Goal: Information Seeking & Learning: Learn about a topic

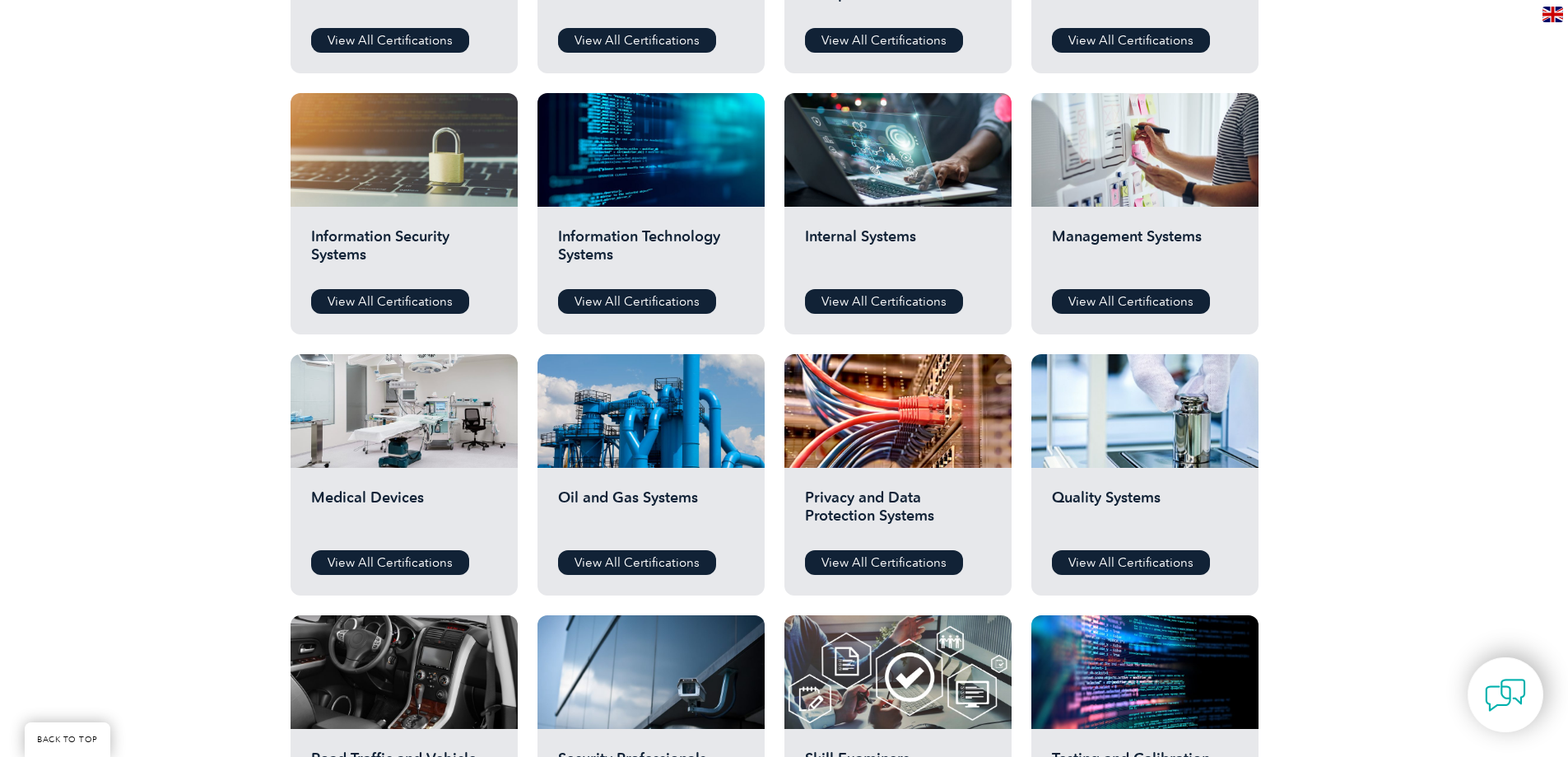
scroll to position [824, 0]
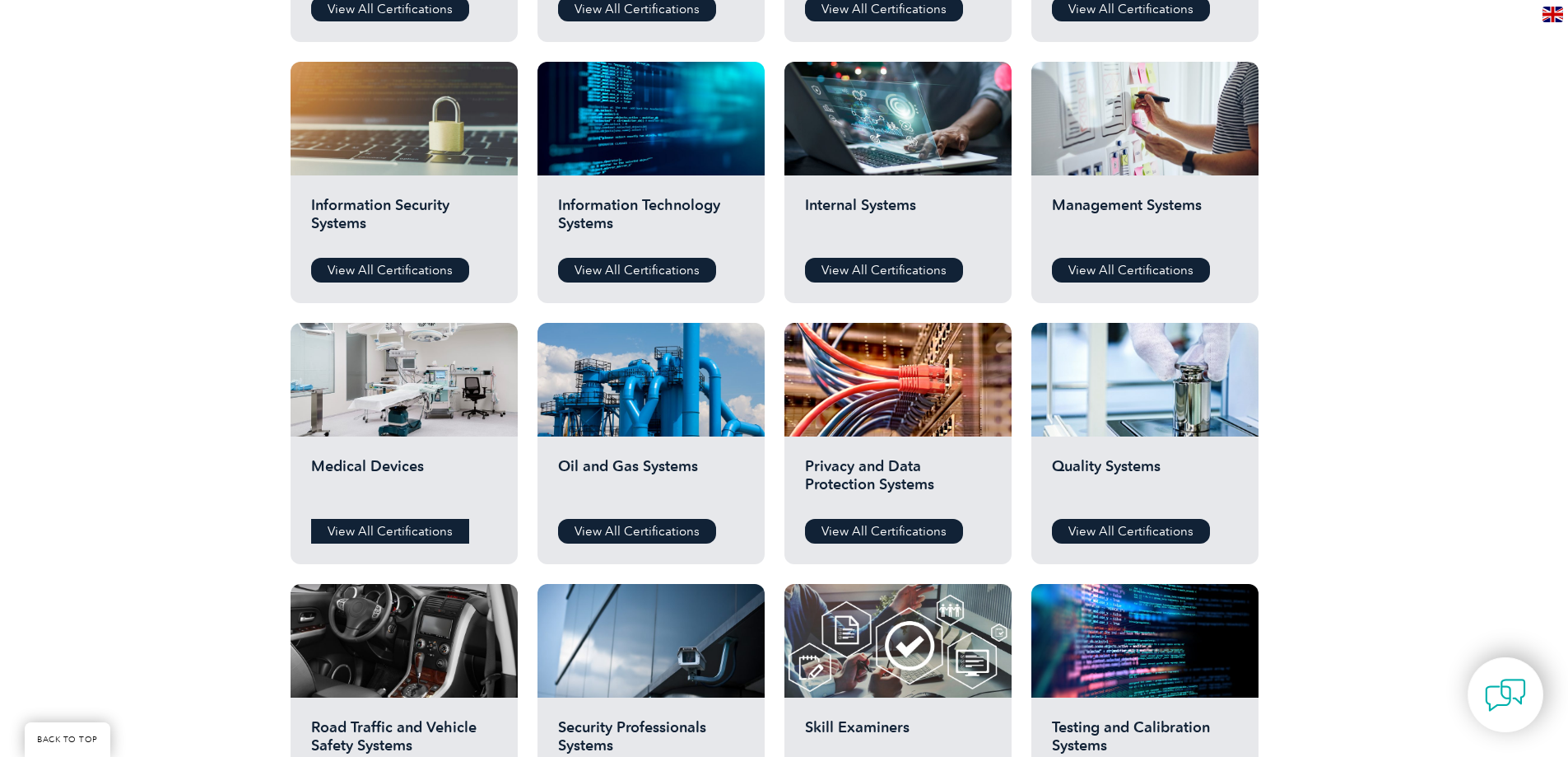
click at [361, 522] on link "View All Certifications" at bounding box center [390, 531] width 158 height 24
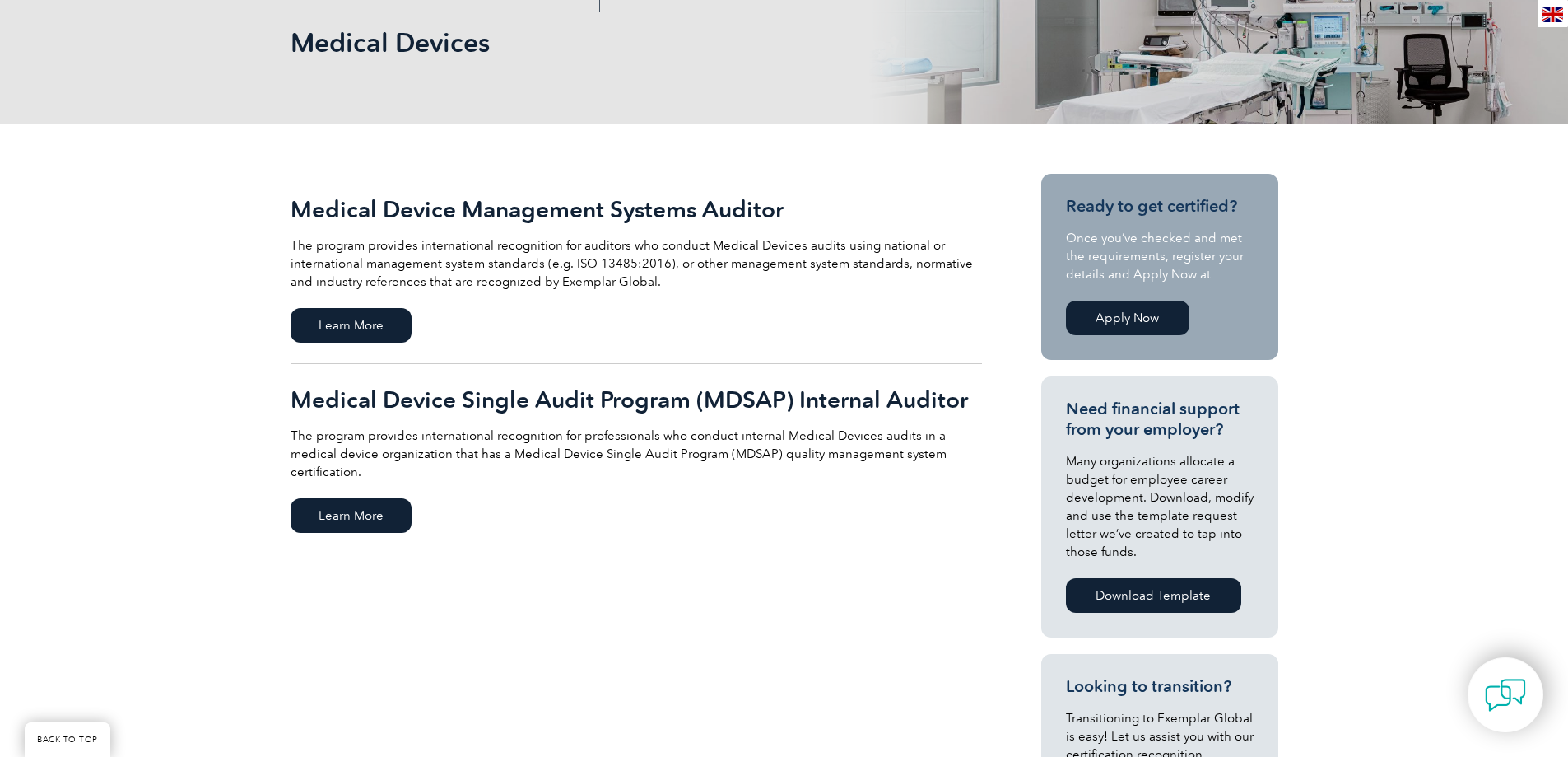
scroll to position [329, 0]
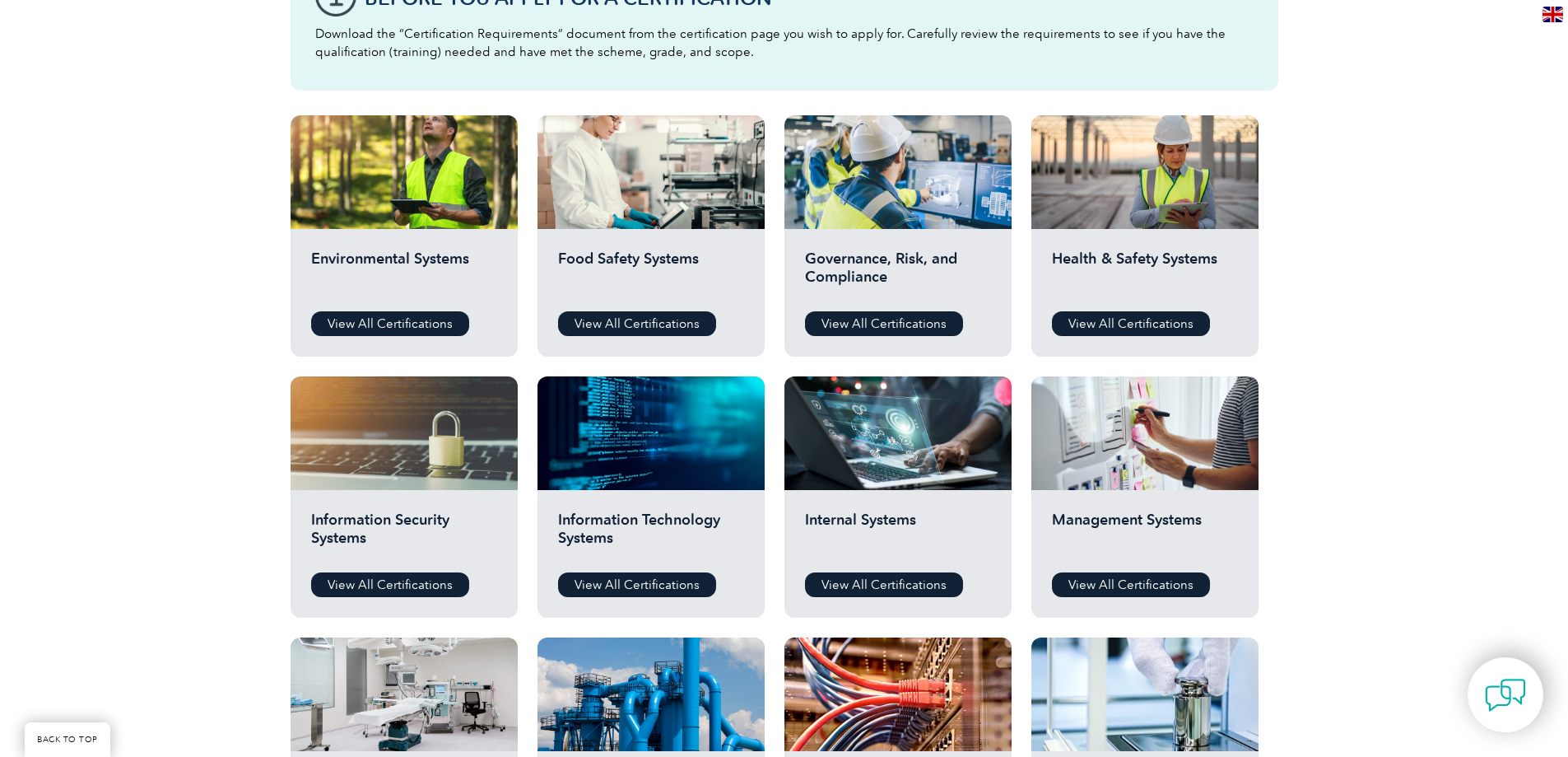
scroll to position [494, 0]
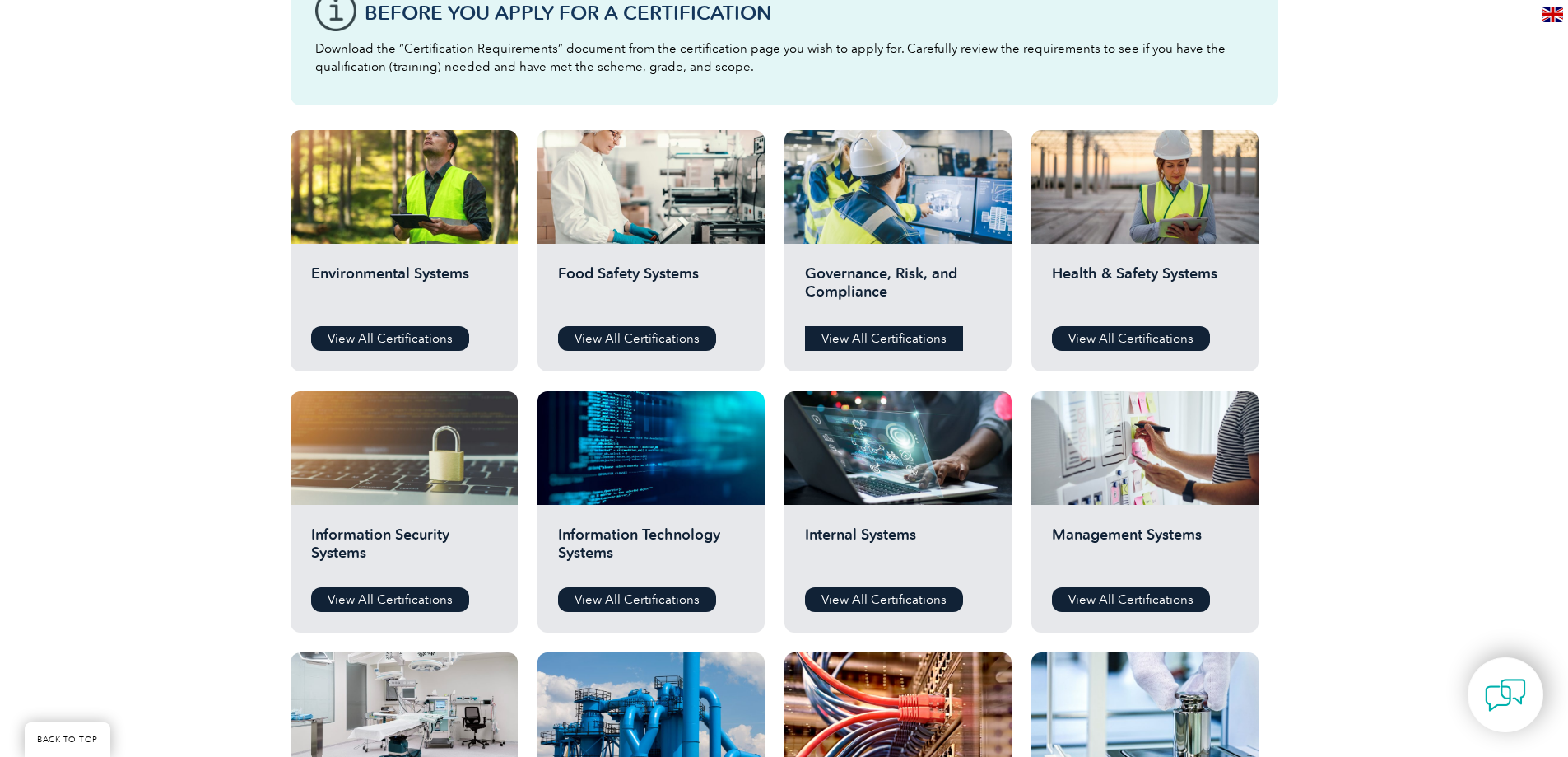
click at [861, 339] on link "View All Certifications" at bounding box center [883, 338] width 158 height 24
